Goal: Transaction & Acquisition: Purchase product/service

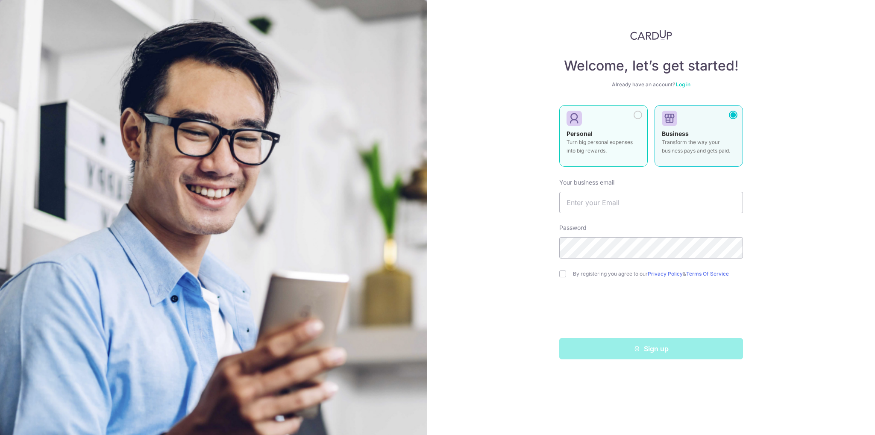
click at [626, 119] on div at bounding box center [600, 118] width 67 height 13
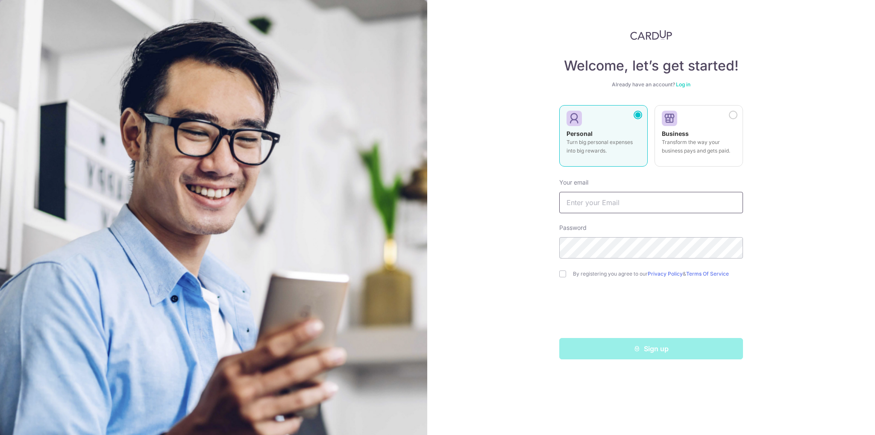
click at [614, 206] on input "text" at bounding box center [651, 202] width 184 height 21
type input "blurting88@gmail.com"
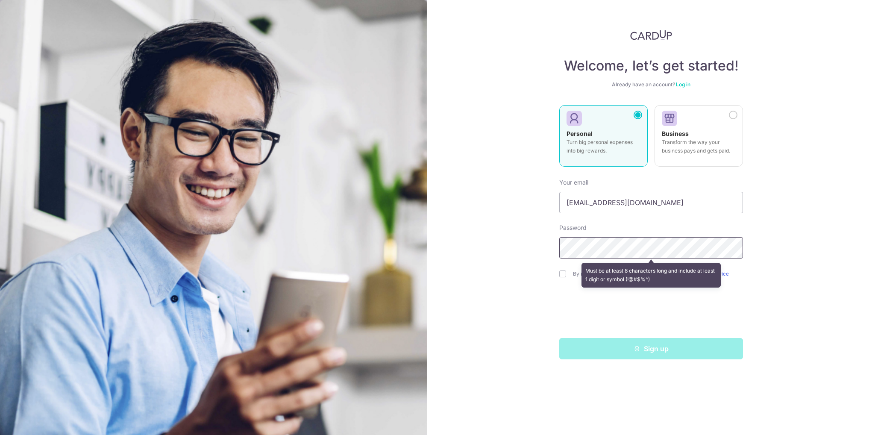
click at [521, 243] on div "Welcome, let’s get started! Already have an account? Log in Personal Turn big p…" at bounding box center [651, 217] width 448 height 435
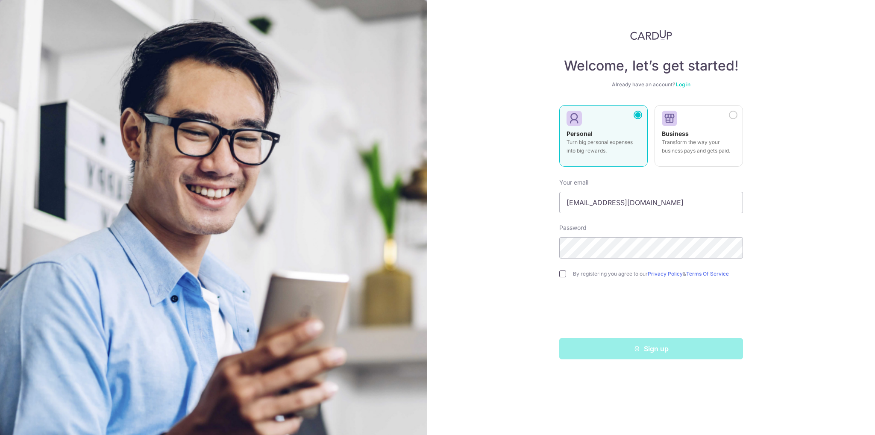
click at [564, 273] on input "checkbox" at bounding box center [562, 274] width 7 height 7
checkbox input "true"
click at [656, 347] on button "Sign up" at bounding box center [651, 348] width 184 height 21
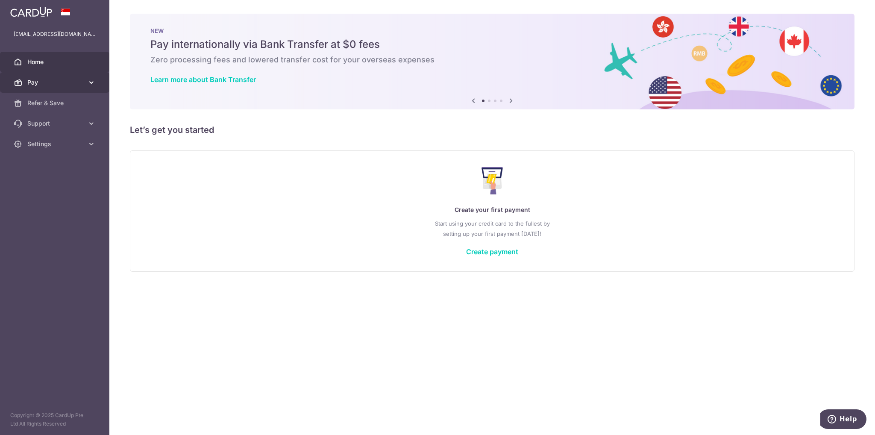
click at [31, 82] on span "Pay" at bounding box center [55, 82] width 56 height 9
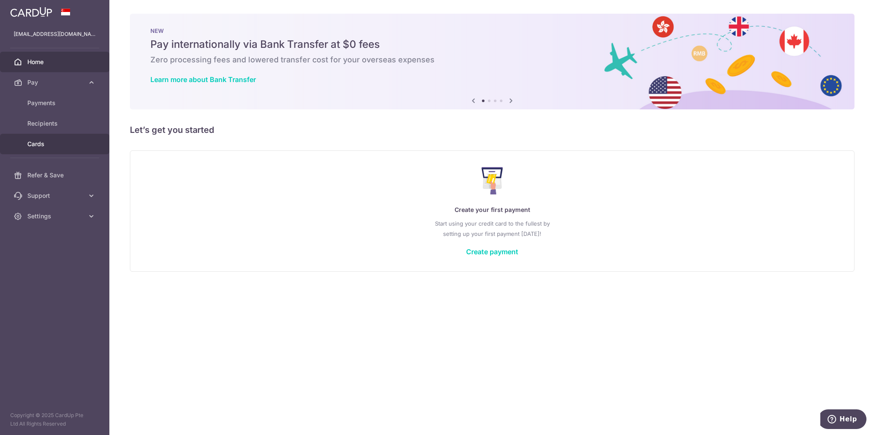
click at [52, 141] on span "Cards" at bounding box center [55, 144] width 56 height 9
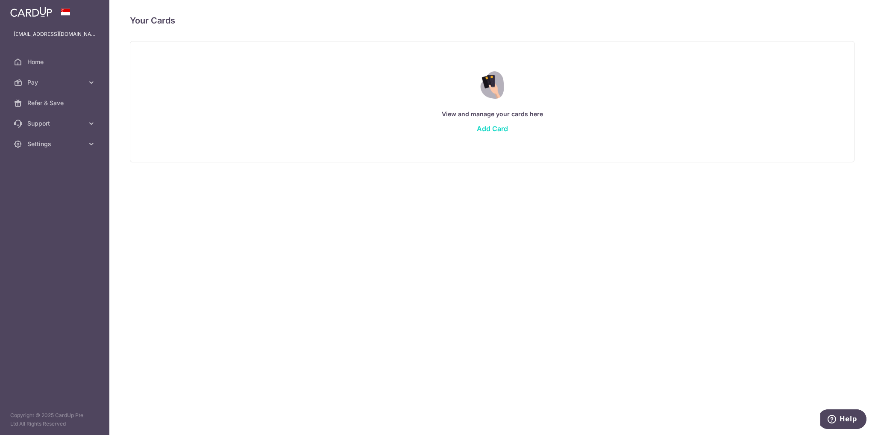
click at [497, 129] on link "Add Card" at bounding box center [492, 128] width 31 height 9
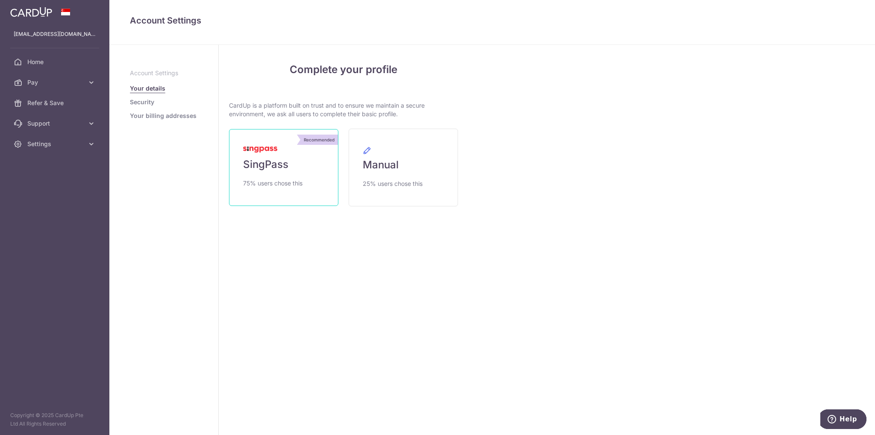
click at [327, 151] on link "Recommended SingPass 75% users chose this" at bounding box center [283, 167] width 109 height 77
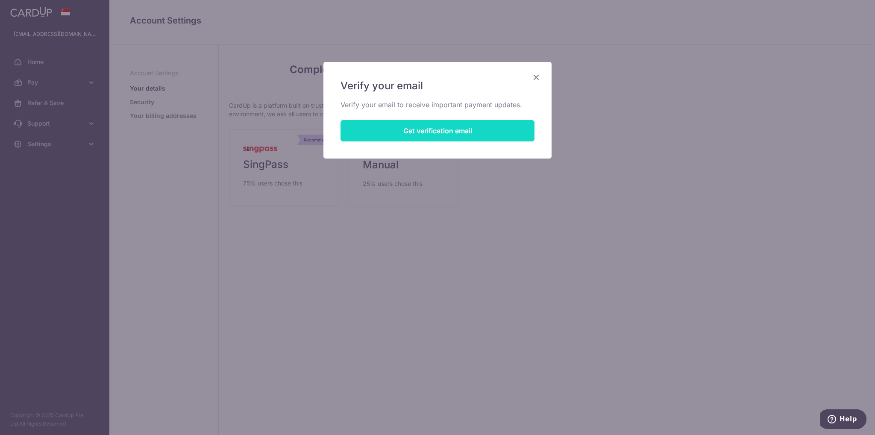
click at [387, 130] on button "Get verification email" at bounding box center [438, 130] width 194 height 21
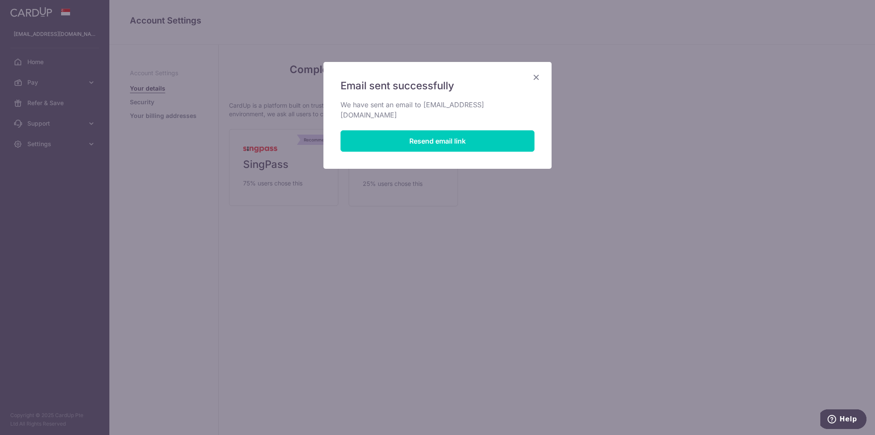
click at [535, 78] on icon "Close" at bounding box center [536, 77] width 10 height 11
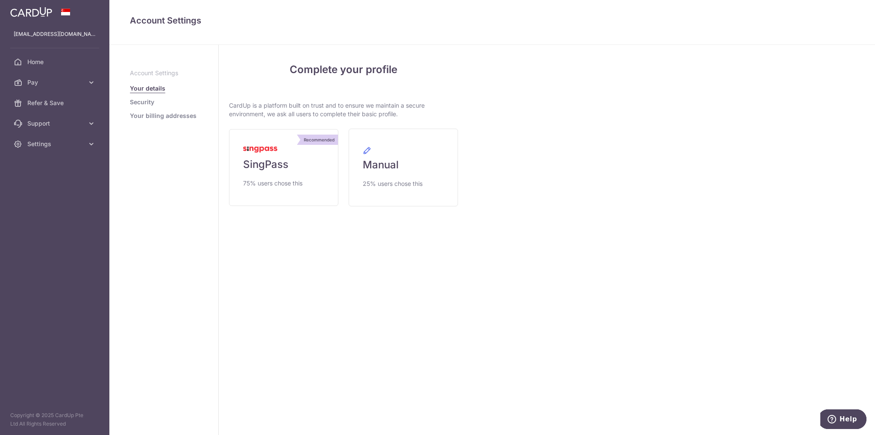
click at [45, 16] on img at bounding box center [31, 12] width 42 height 10
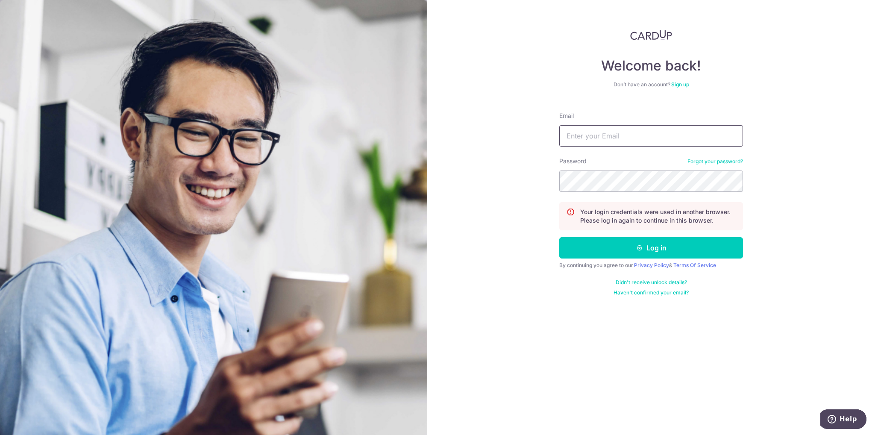
click at [650, 129] on input "Email" at bounding box center [651, 135] width 184 height 21
type input "blurting88@gmail.com"
click at [559, 237] on button "Log in" at bounding box center [651, 247] width 184 height 21
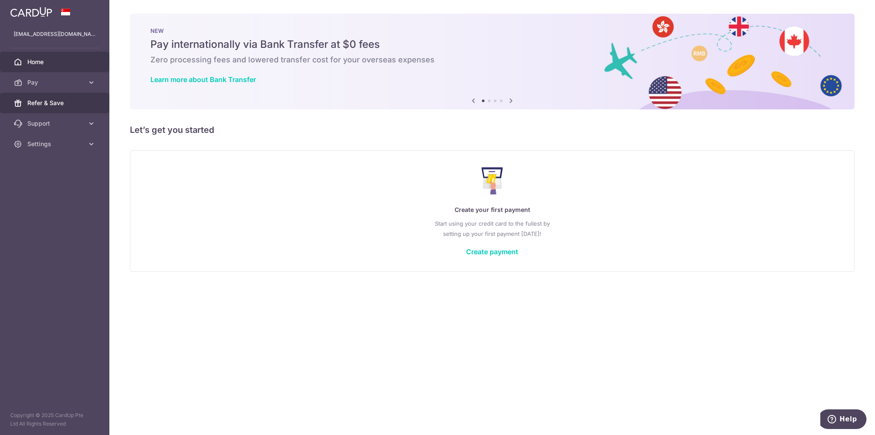
click at [84, 99] on link "Refer & Save" at bounding box center [54, 103] width 109 height 21
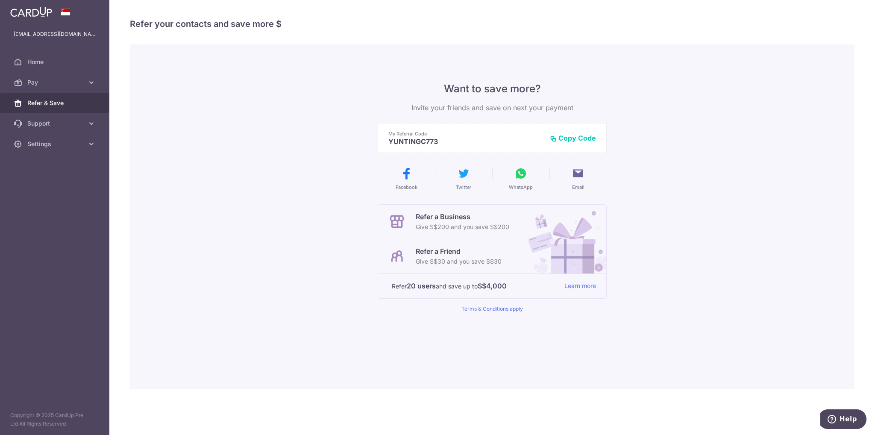
click at [520, 180] on button "WhatsApp" at bounding box center [521, 179] width 50 height 24
click at [513, 183] on button "WhatsApp" at bounding box center [521, 179] width 50 height 24
click at [528, 177] on button "WhatsApp" at bounding box center [521, 179] width 50 height 24
click at [63, 77] on link "Pay" at bounding box center [54, 82] width 109 height 21
click at [53, 102] on span "Payments" at bounding box center [55, 103] width 56 height 9
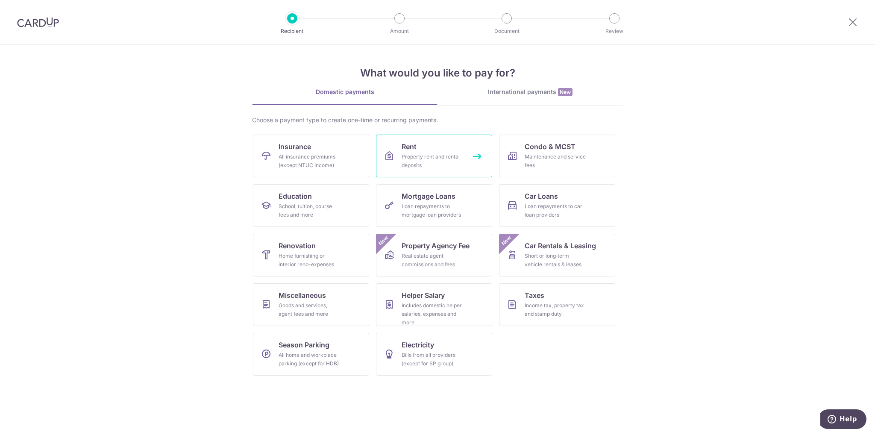
click at [441, 149] on link "Rent Property rent and rental deposits" at bounding box center [434, 156] width 116 height 43
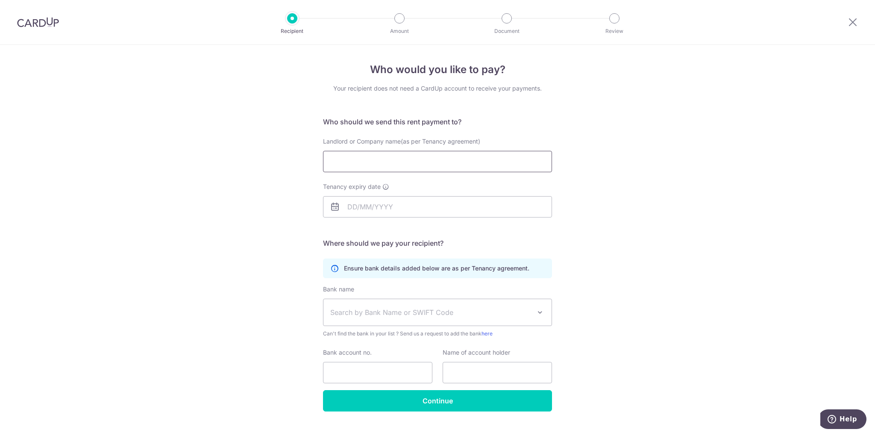
click at [441, 154] on input "Landlord or Company name(as per Tenancy agreement)" at bounding box center [437, 161] width 229 height 21
type input "ONG THEAN AUN MICHAEL"
click at [420, 203] on input "Tenancy expiry date" at bounding box center [437, 206] width 229 height 21
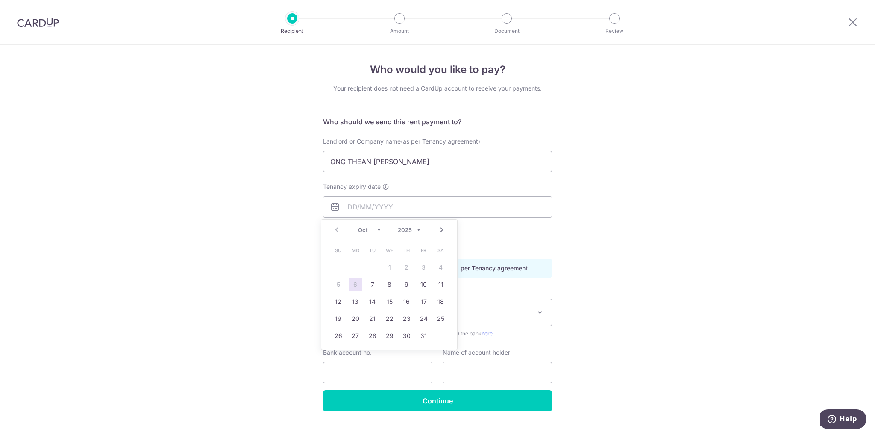
click at [417, 230] on select "2025 2026 2027 2028 2029 2030 2031 2032 2033 2034 2035" at bounding box center [409, 230] width 23 height 7
click at [375, 229] on select "Jan Feb Mar Apr May Jun Jul Aug Sep Oct Nov Dec" at bounding box center [369, 230] width 23 height 7
click at [377, 337] on link "31" at bounding box center [373, 336] width 14 height 14
type input "31/03/2026"
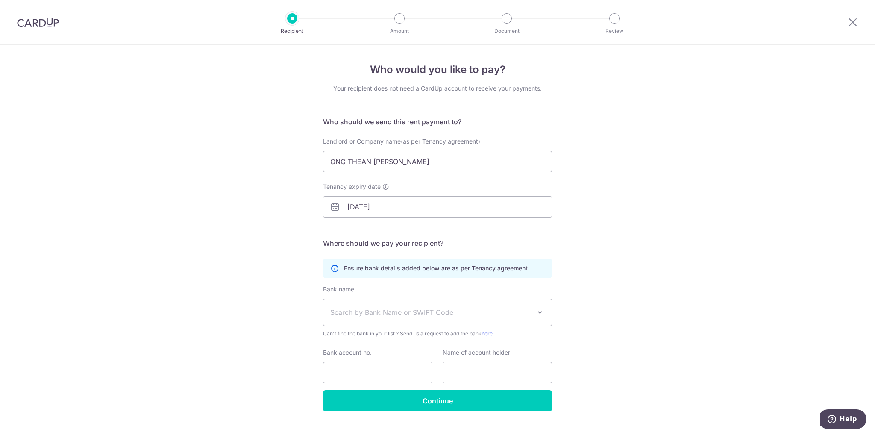
click at [574, 253] on div "Who would you like to pay? Your recipient does not need a CardUp account to rec…" at bounding box center [437, 248] width 875 height 407
click at [485, 310] on span "Search by Bank Name or SWIFT Code" at bounding box center [430, 312] width 201 height 10
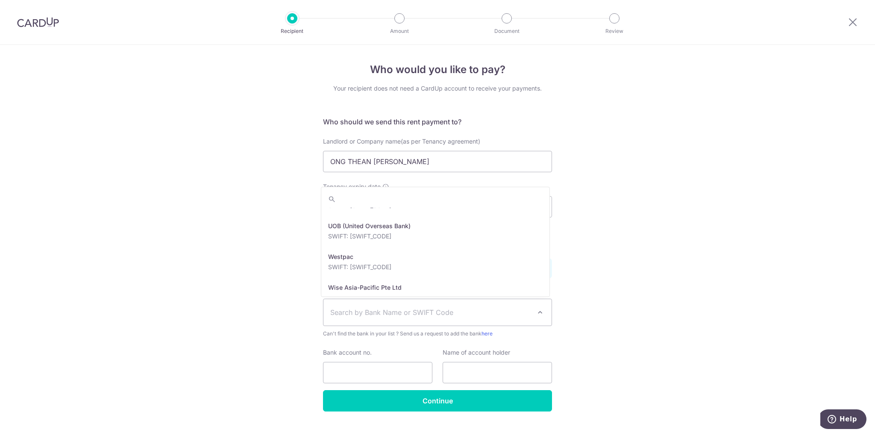
scroll to position [1966, 0]
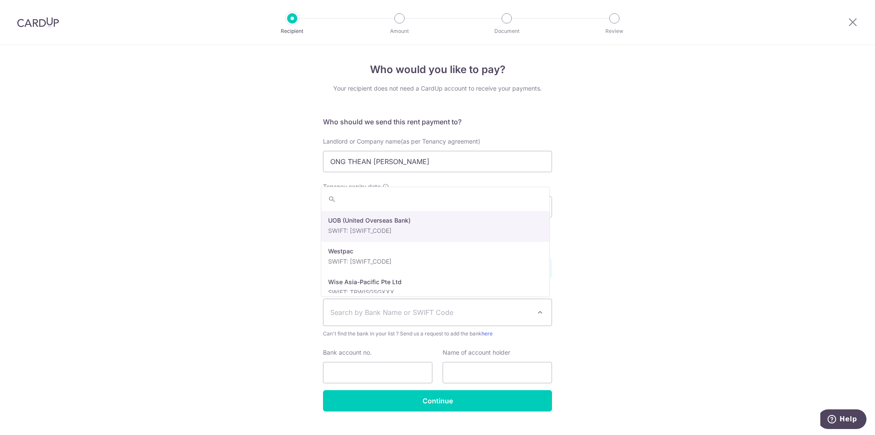
select select "18"
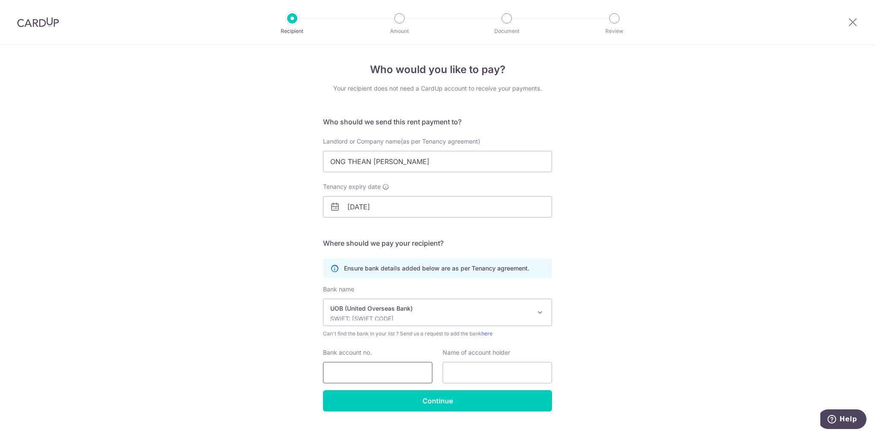
click at [397, 373] on input "Bank account no." at bounding box center [377, 372] width 109 height 21
drag, startPoint x: 341, startPoint y: 371, endPoint x: 352, endPoint y: 371, distance: 10.7
click at [352, 371] on input "4293829408" at bounding box center [377, 372] width 109 height 21
type input "4293829408"
click at [474, 366] on input "text" at bounding box center [497, 372] width 109 height 21
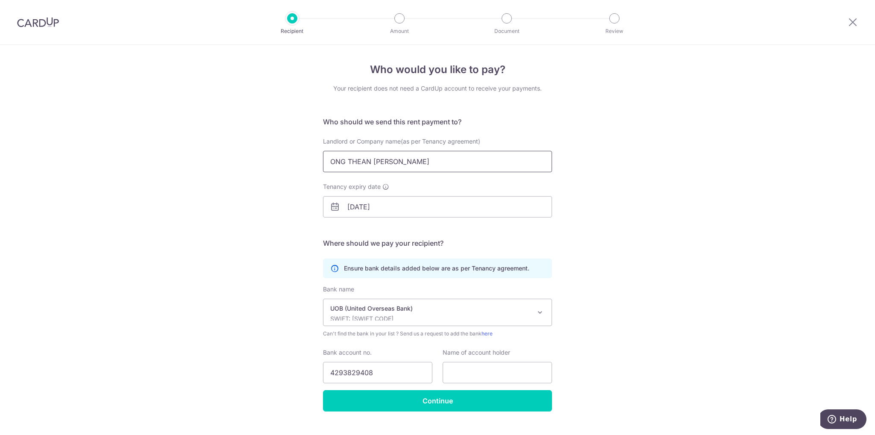
click at [414, 165] on input "ONG THEAN AUN MICHAEL" at bounding box center [437, 161] width 229 height 21
click at [493, 378] on input "text" at bounding box center [497, 372] width 109 height 21
paste input "ONG THEAN AUN MICHAEL"
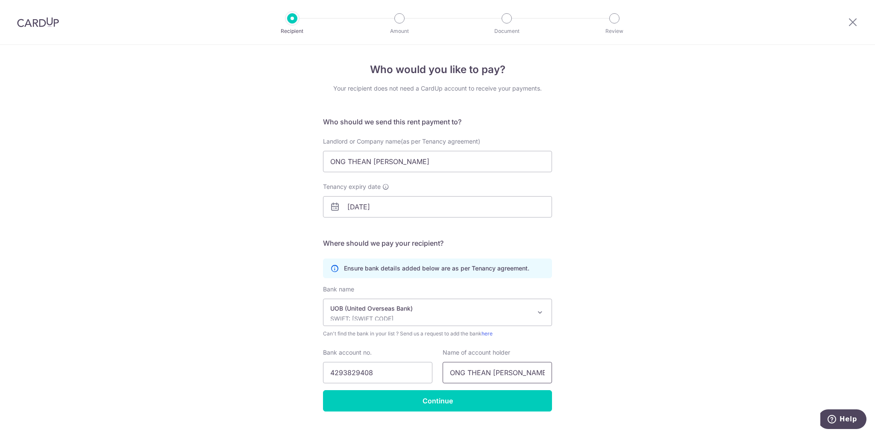
scroll to position [16, 0]
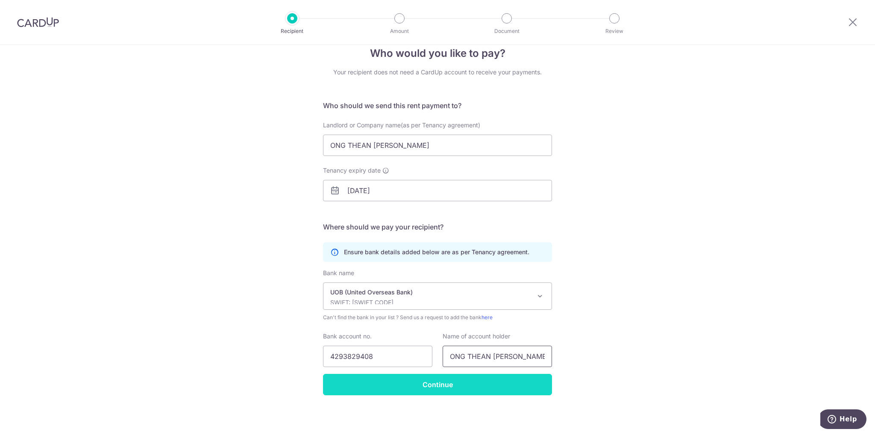
type input "ONG THEAN AUN MICHAEL"
click at [483, 383] on input "Continue" at bounding box center [437, 384] width 229 height 21
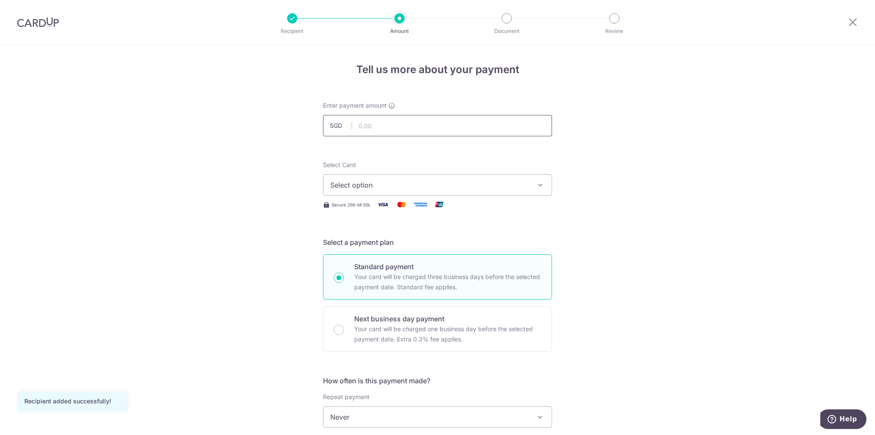
click at [422, 122] on input "text" at bounding box center [437, 125] width 229 height 21
type input "2,800.00"
click at [455, 177] on button "Select option" at bounding box center [437, 184] width 229 height 21
click at [410, 233] on li "Your Cards" at bounding box center [438, 226] width 228 height 19
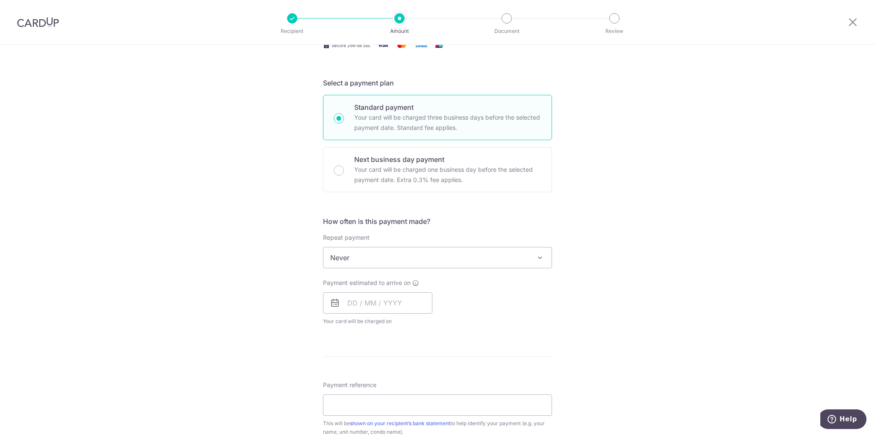
scroll to position [171, 0]
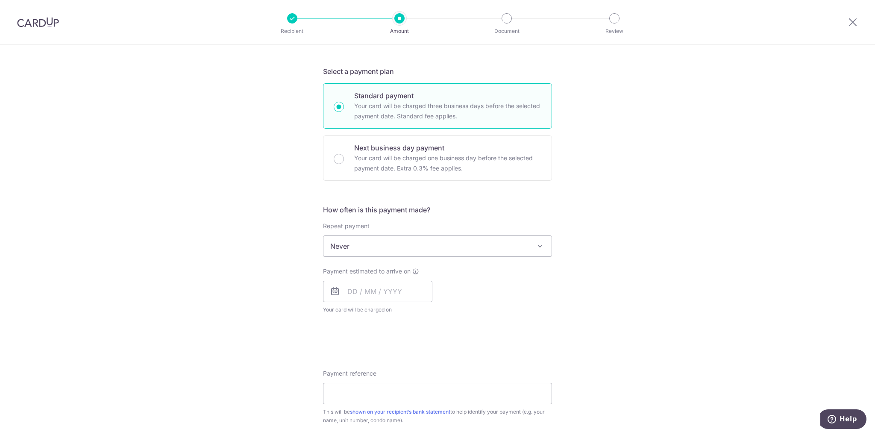
click at [506, 245] on span "Never" at bounding box center [438, 246] width 228 height 21
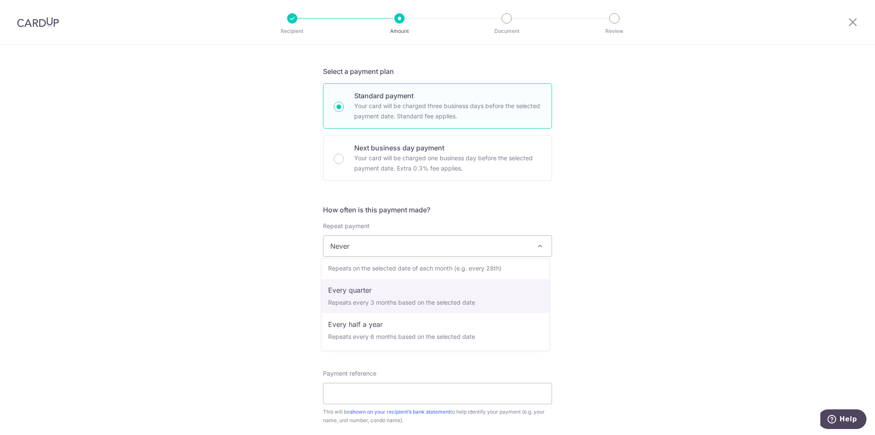
scroll to position [43, 0]
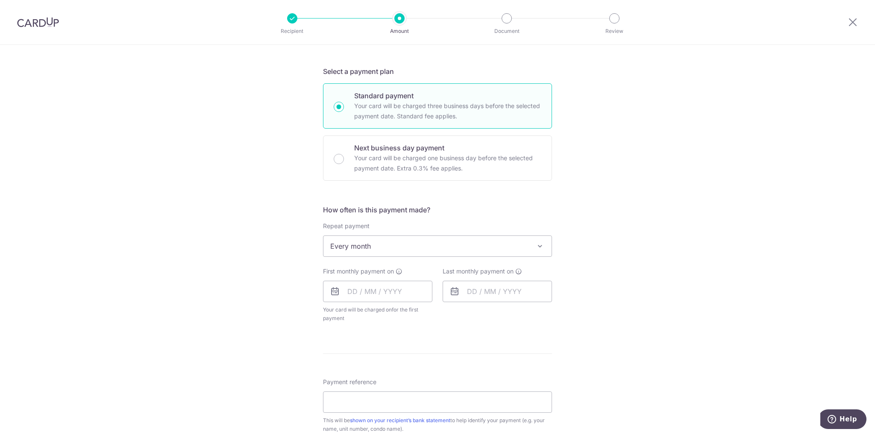
select select "3"
type input "[DATE]"
click at [398, 291] on input "text" at bounding box center [377, 291] width 109 height 21
click at [533, 335] on form "Enter payment amount SGD 2,800.00 2800.00 Recipient added successfully! Select …" at bounding box center [437, 272] width 229 height 685
click at [405, 293] on input "text" at bounding box center [377, 291] width 109 height 21
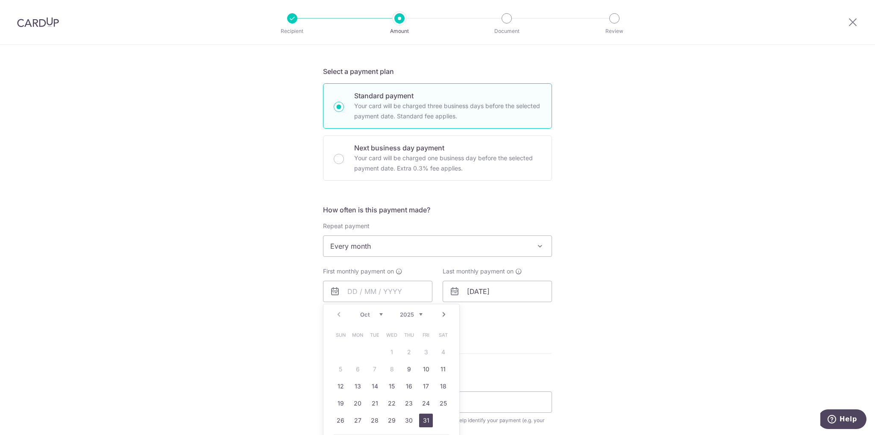
click at [421, 419] on link "31" at bounding box center [426, 421] width 14 height 14
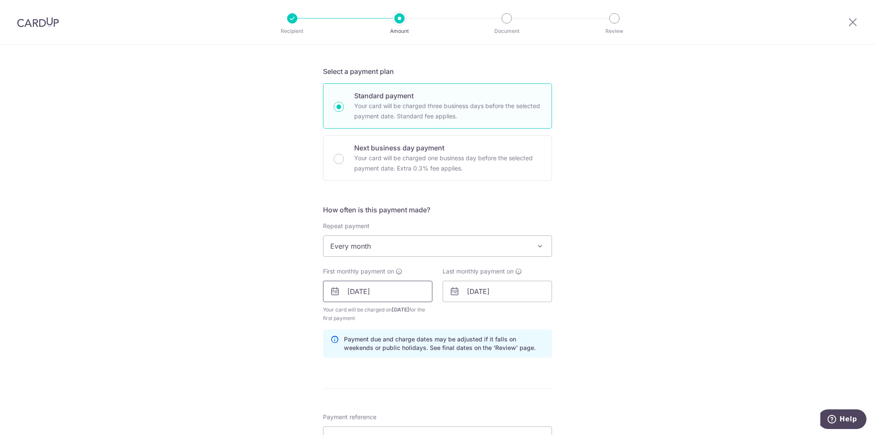
click at [415, 294] on input "31/10/2025" at bounding box center [377, 291] width 109 height 21
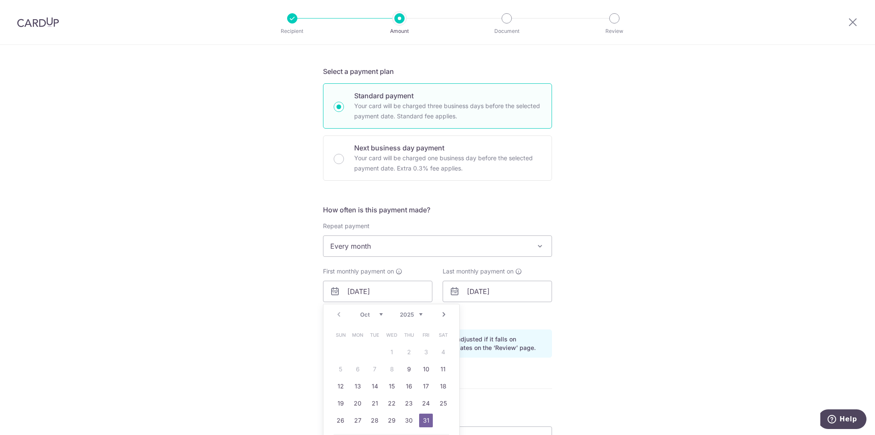
click at [444, 313] on link "Next" at bounding box center [444, 314] width 10 height 10
click at [437, 351] on link "1" at bounding box center [443, 352] width 14 height 14
type input "[DATE]"
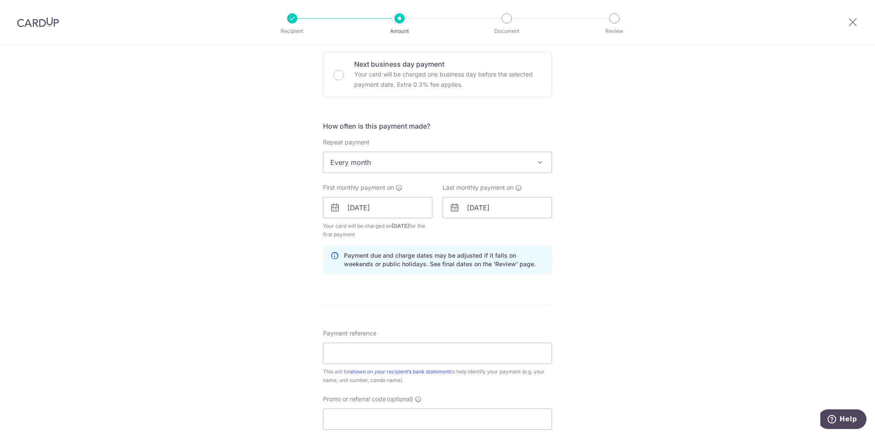
scroll to position [256, 0]
click at [542, 204] on input "31/03/2026" at bounding box center [497, 205] width 109 height 21
click at [500, 230] on select "Jan Feb Mar Apr May Jun Jul Aug Sep Oct Nov Dec" at bounding box center [491, 229] width 23 height 7
click at [455, 231] on link "Prev" at bounding box center [458, 229] width 10 height 10
click at [559, 228] on link "Next" at bounding box center [564, 229] width 10 height 10
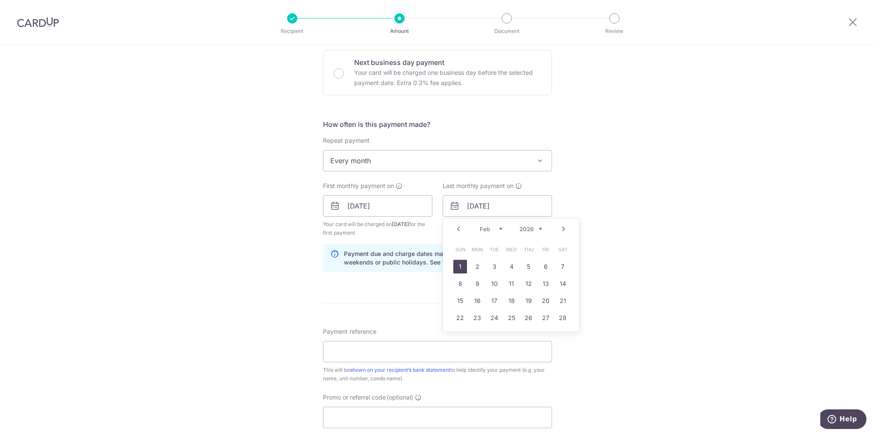
click at [453, 265] on link "1" at bounding box center [460, 267] width 14 height 14
type input "01/02/2026"
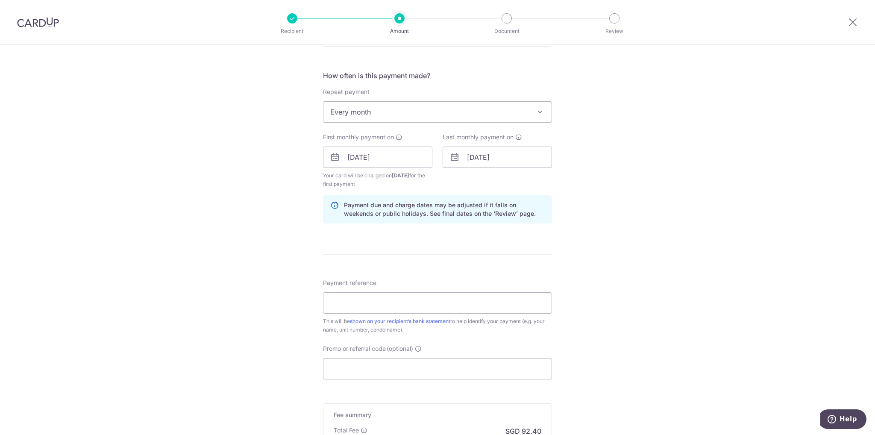
scroll to position [342, 0]
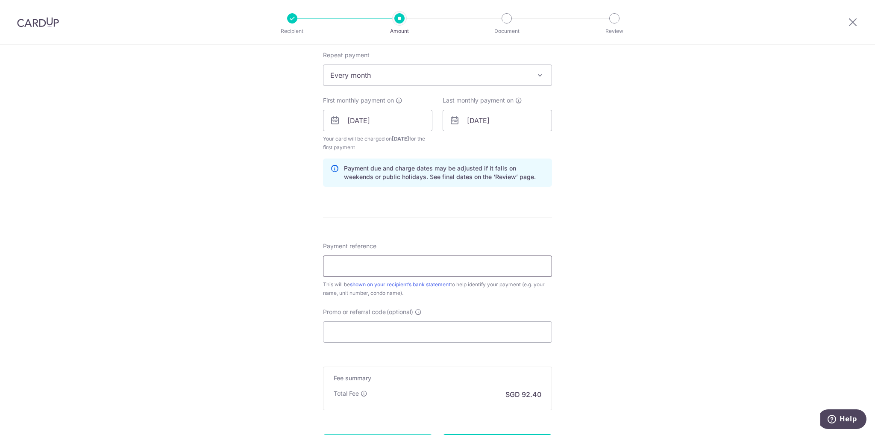
click at [516, 260] on input "Payment reference" at bounding box center [437, 266] width 229 height 21
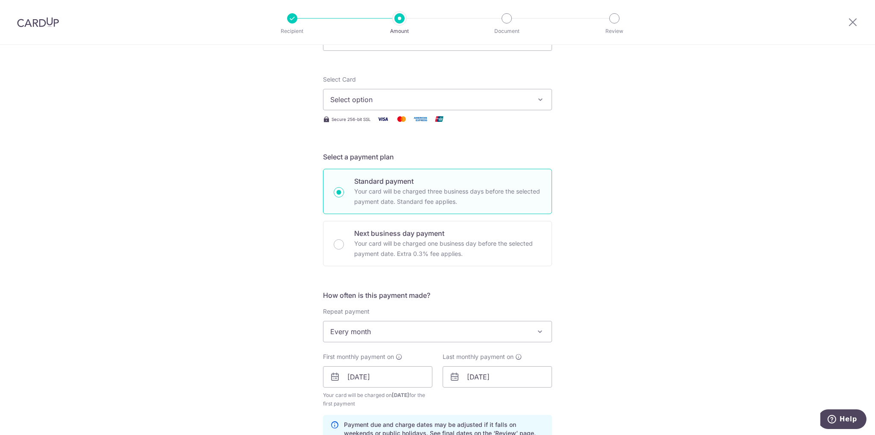
type input "rental"
click at [509, 98] on span "Select option" at bounding box center [429, 99] width 199 height 10
click at [447, 159] on span "**** 1003" at bounding box center [437, 161] width 215 height 10
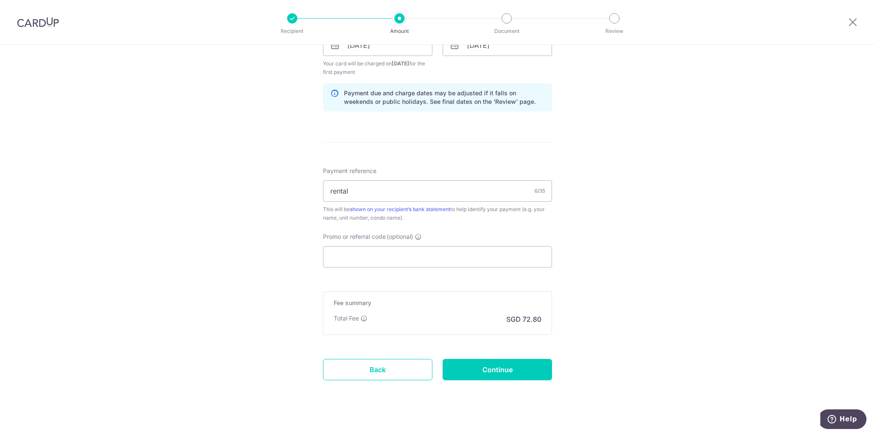
scroll to position [426, 0]
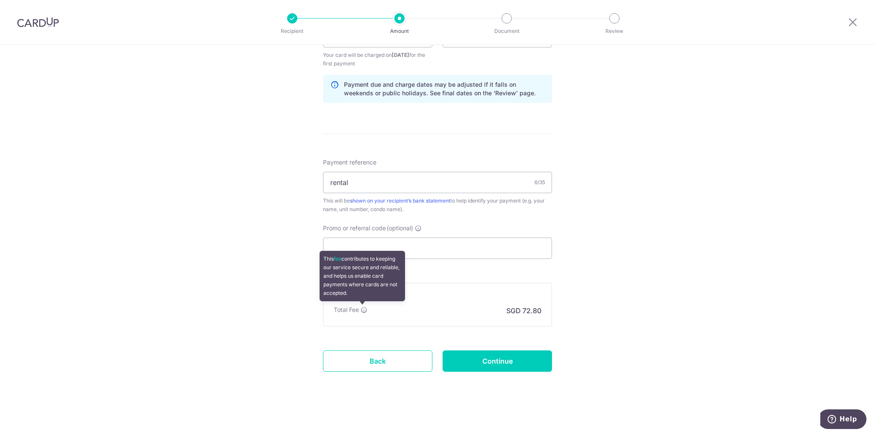
click at [362, 309] on icon at bounding box center [364, 309] width 7 height 7
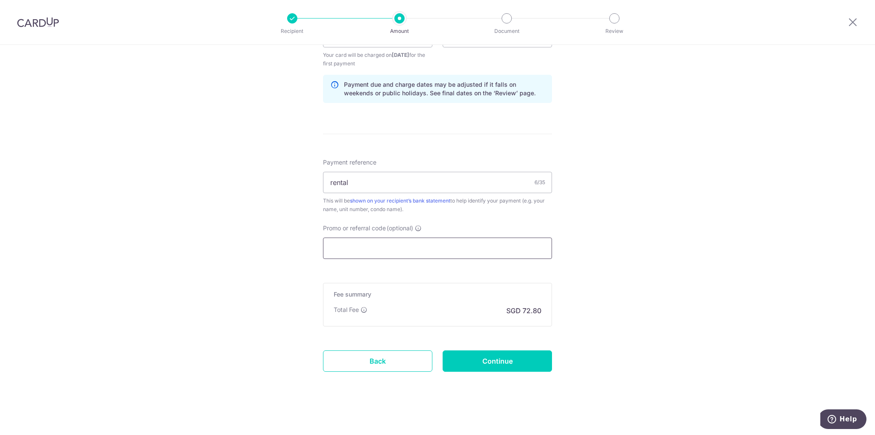
click at [474, 253] on input "Promo or referral code (optional)" at bounding box center [437, 248] width 229 height 21
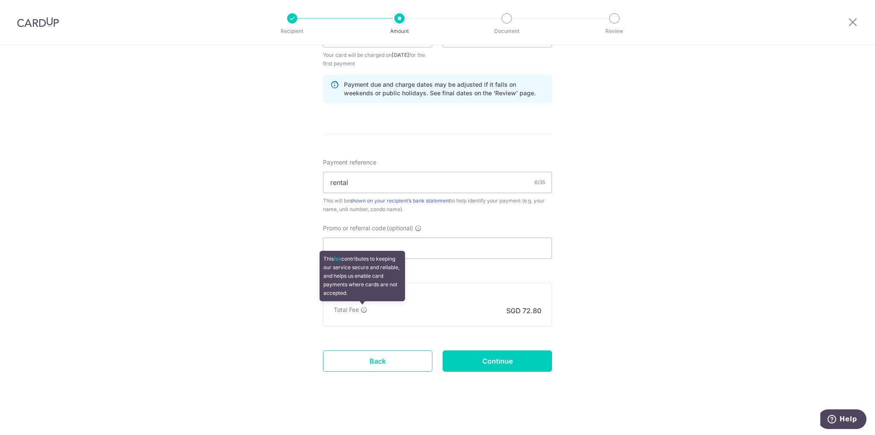
click at [361, 309] on icon at bounding box center [364, 309] width 7 height 7
click at [361, 310] on icon at bounding box center [364, 309] width 7 height 7
click at [363, 310] on icon at bounding box center [364, 309] width 7 height 7
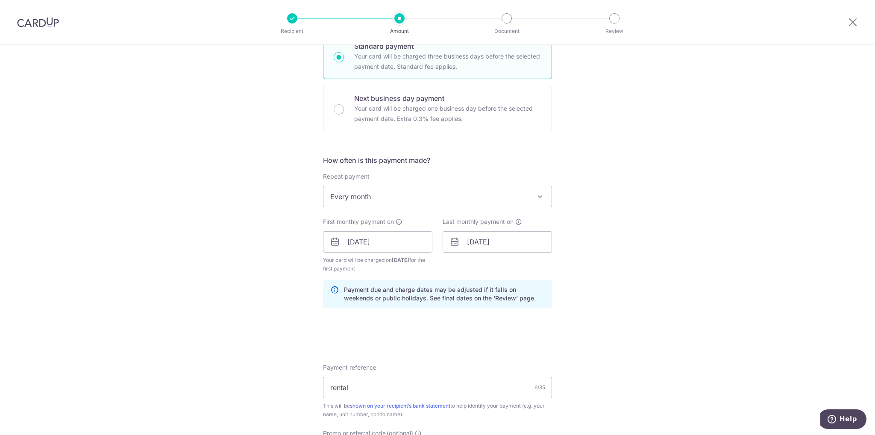
scroll to position [342, 0]
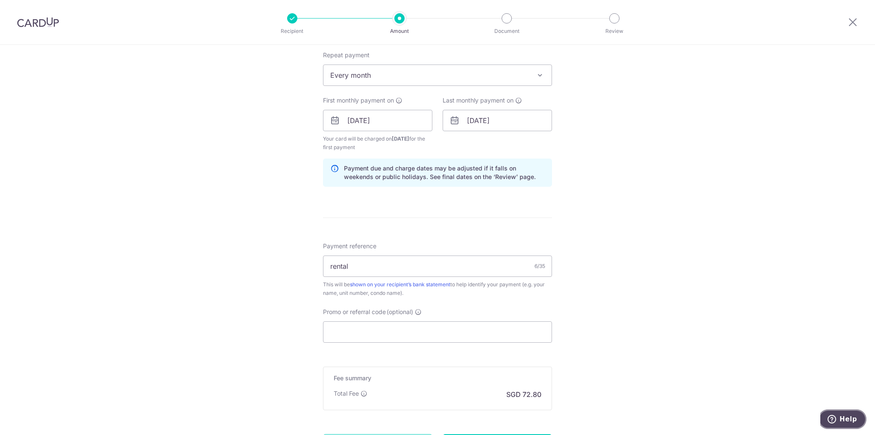
click at [839, 423] on span "Help" at bounding box center [834, 419] width 12 height 9
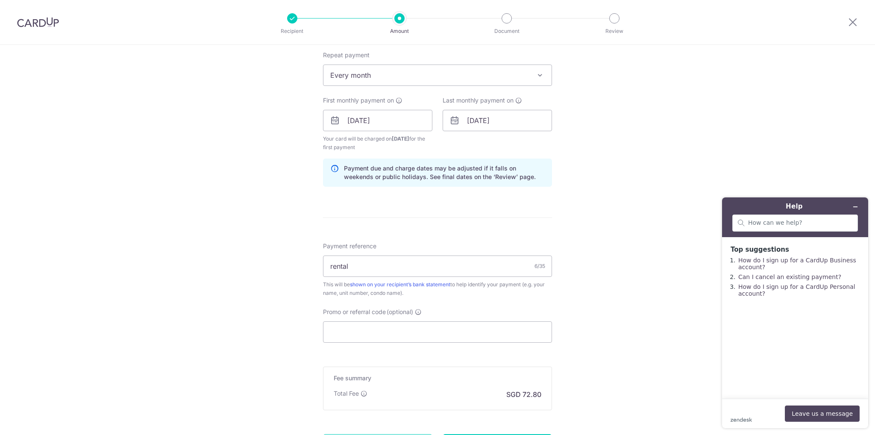
scroll to position [0, 0]
click at [815, 294] on link "How do I sign up for a CardUp Personal account?" at bounding box center [797, 290] width 117 height 14
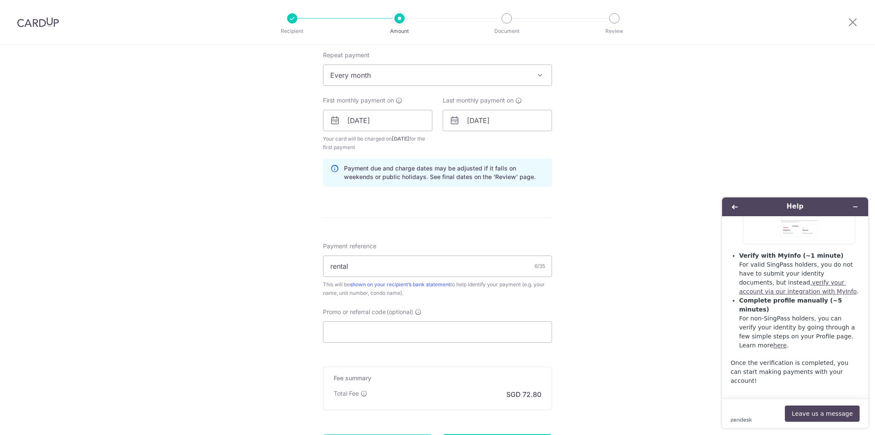
scroll to position [391, 0]
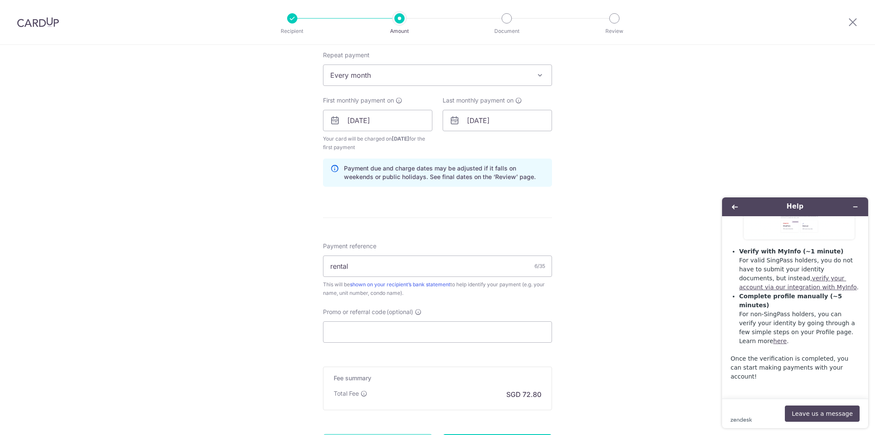
click at [761, 412] on div "zendesk .cls-1{fill:#03363d;} Leave us a message" at bounding box center [795, 414] width 129 height 16
click at [821, 418] on button "Leave us a message" at bounding box center [822, 414] width 75 height 16
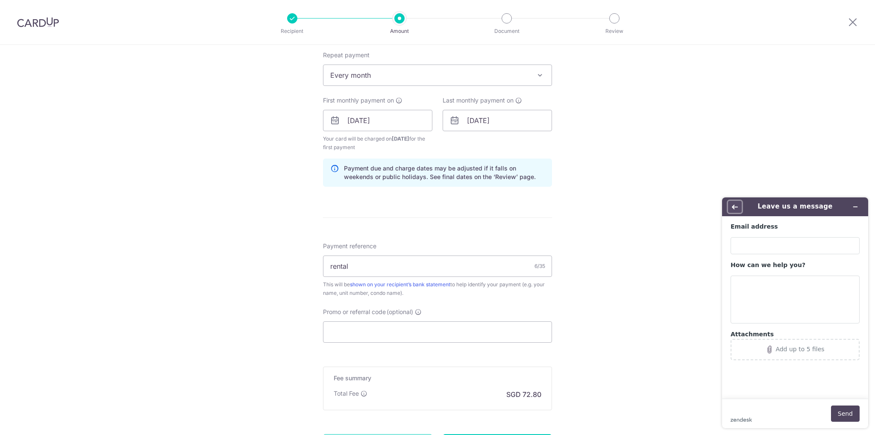
click at [741, 208] on button "Back" at bounding box center [735, 207] width 14 height 12
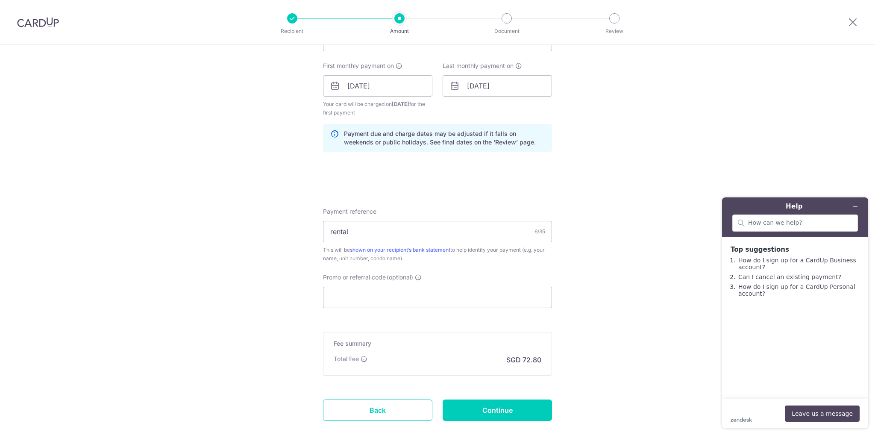
scroll to position [426, 0]
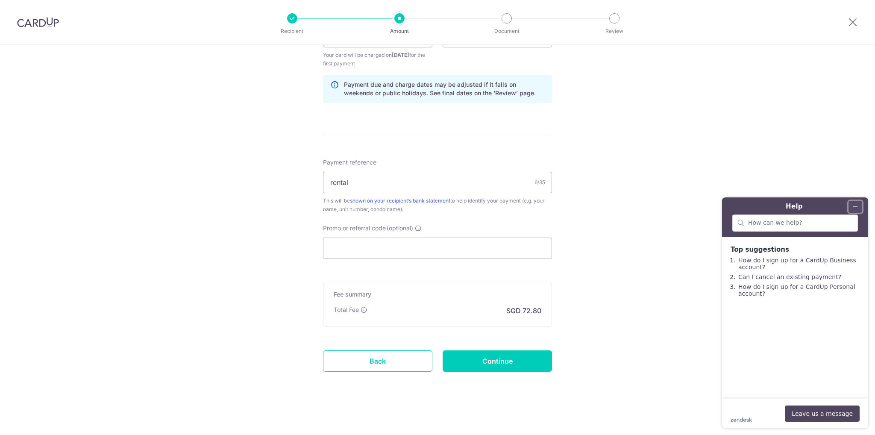
click at [856, 206] on icon "Minimize widget" at bounding box center [856, 207] width 6 height 6
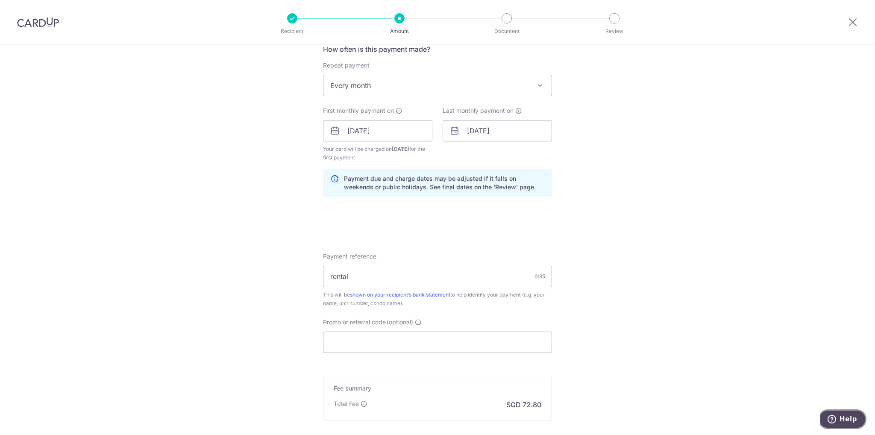
scroll to position [383, 0]
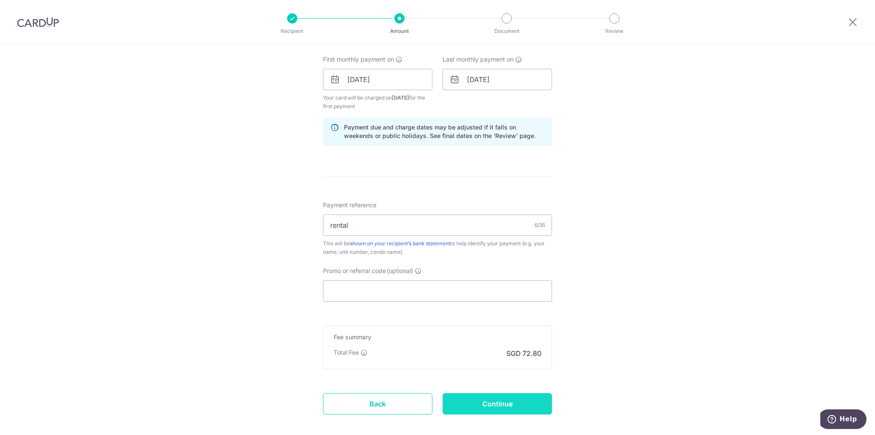
click at [521, 402] on input "Continue" at bounding box center [497, 403] width 109 height 21
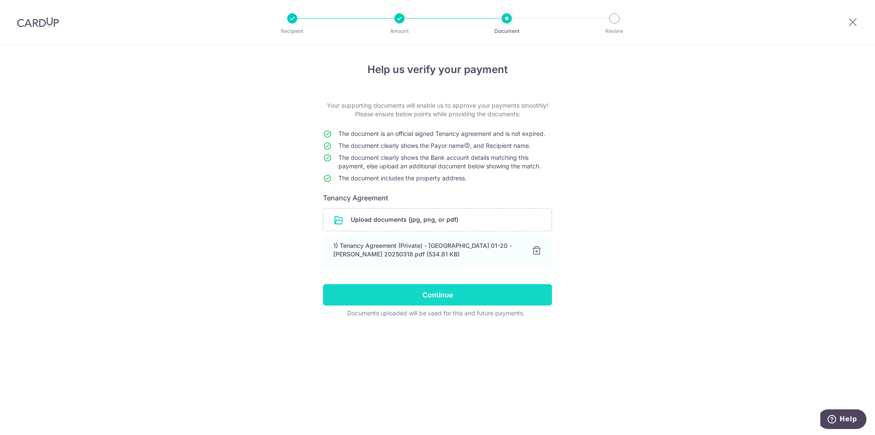
click at [490, 303] on input "Continue" at bounding box center [437, 294] width 229 height 21
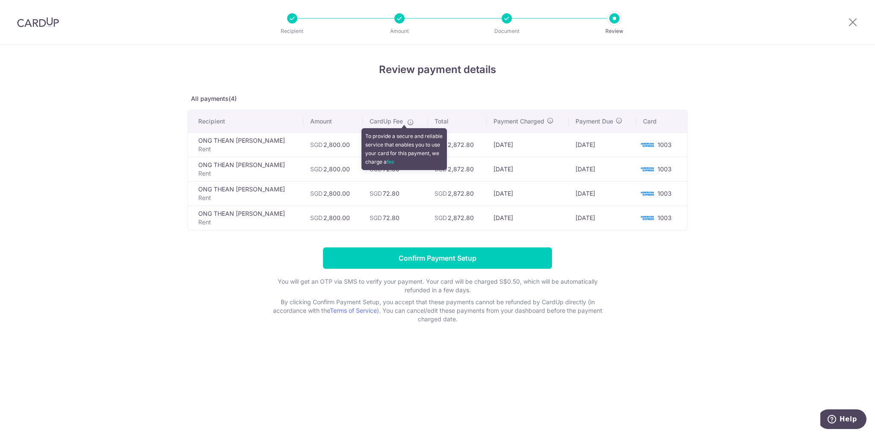
click at [408, 123] on icon at bounding box center [410, 122] width 7 height 7
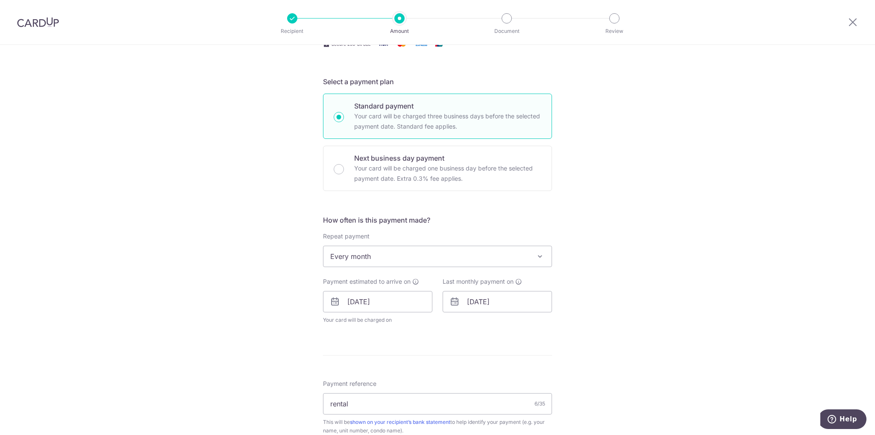
scroll to position [214, 0]
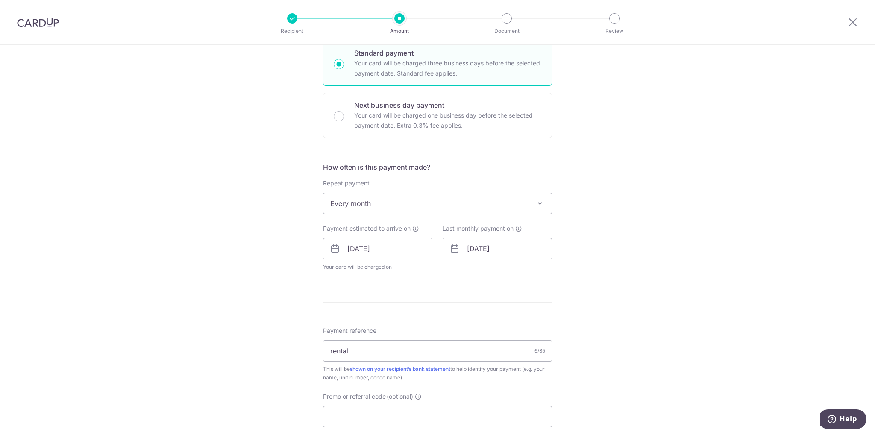
click at [541, 194] on span "Every month" at bounding box center [438, 203] width 228 height 21
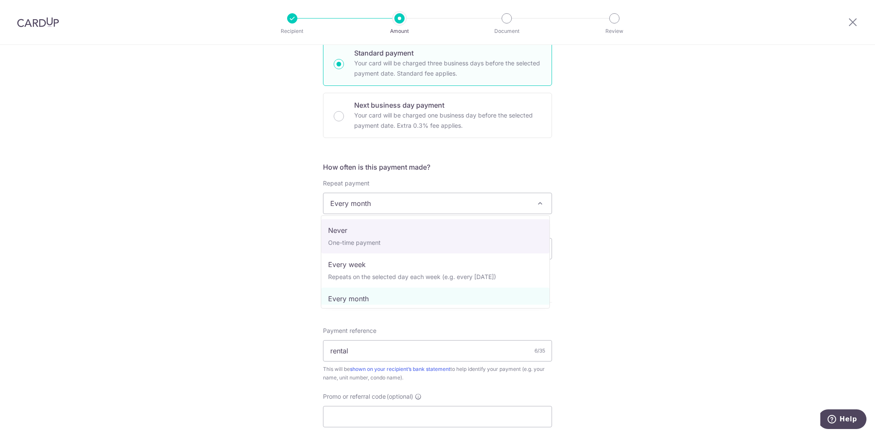
select select "1"
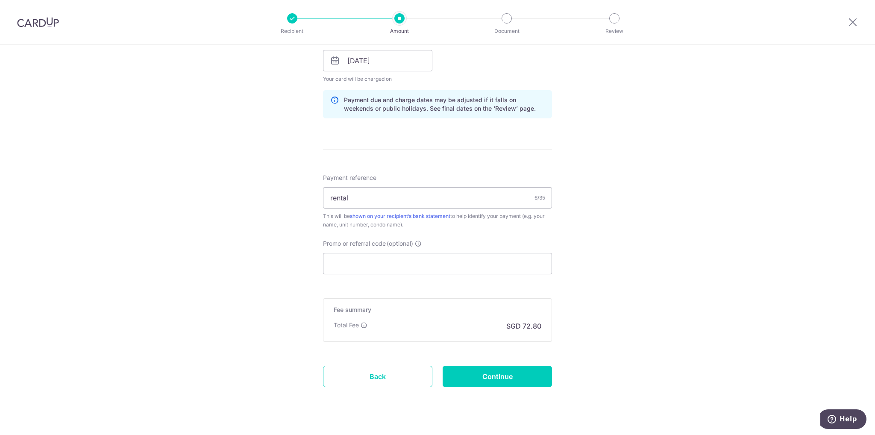
scroll to position [417, 0]
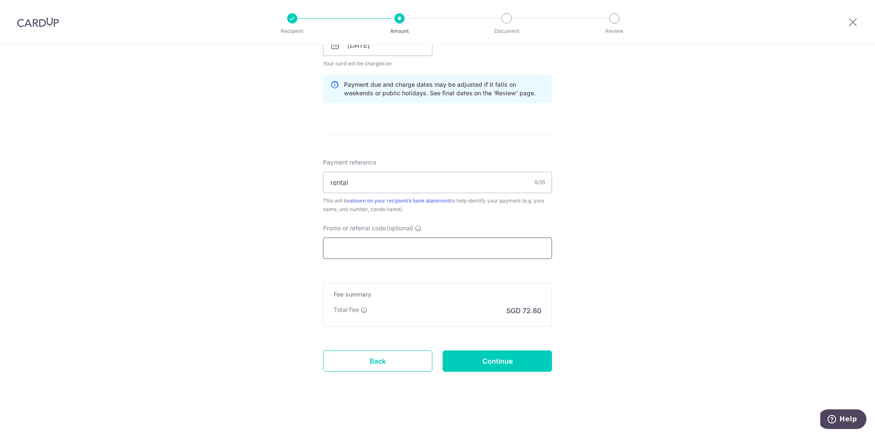
click at [504, 248] on input "Promo or referral code (optional)" at bounding box center [437, 248] width 229 height 21
click at [525, 361] on input "Continue" at bounding box center [497, 360] width 109 height 21
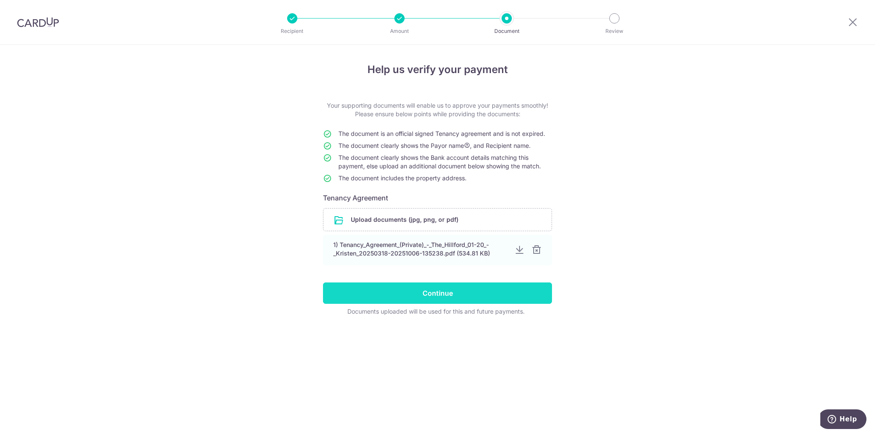
click at [517, 291] on input "Continue" at bounding box center [437, 292] width 229 height 21
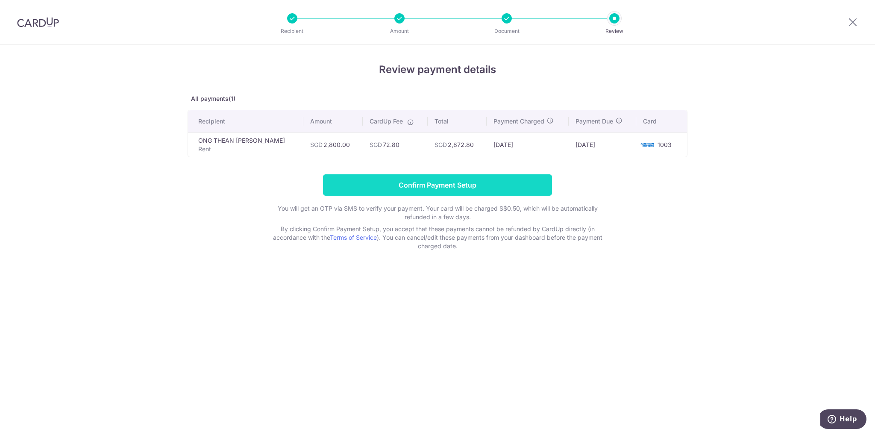
click at [527, 182] on input "Confirm Payment Setup" at bounding box center [437, 184] width 229 height 21
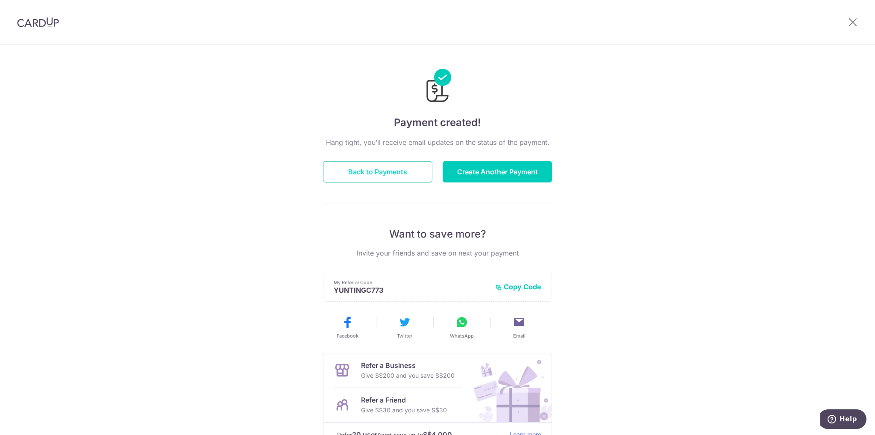
click at [390, 174] on button "Back to Payments" at bounding box center [377, 171] width 109 height 21
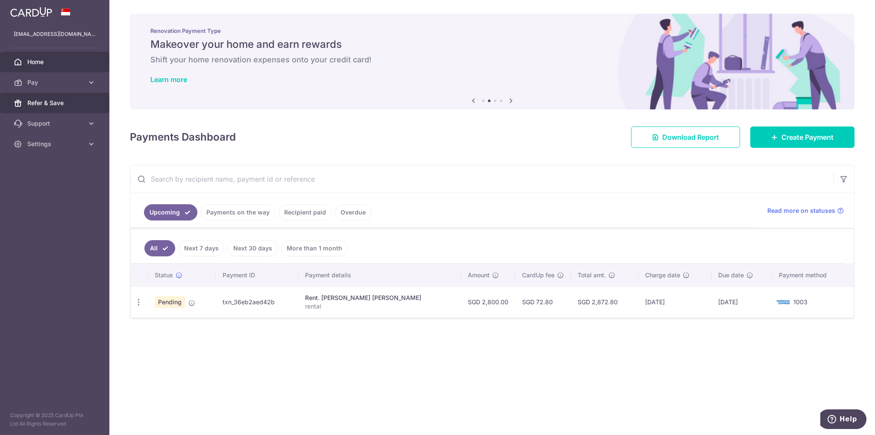
click at [58, 104] on span "Refer & Save" at bounding box center [55, 103] width 56 height 9
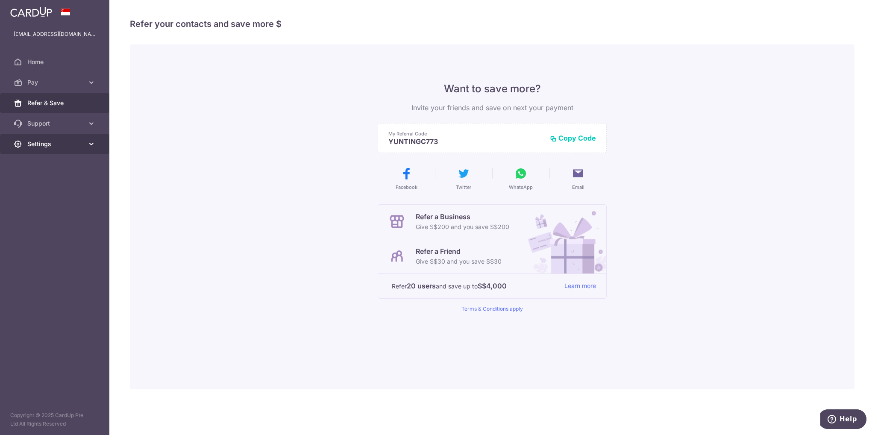
click at [39, 142] on span "Settings" at bounding box center [55, 144] width 56 height 9
click at [43, 183] on span "Logout" at bounding box center [55, 185] width 56 height 9
